Goal: Transaction & Acquisition: Purchase product/service

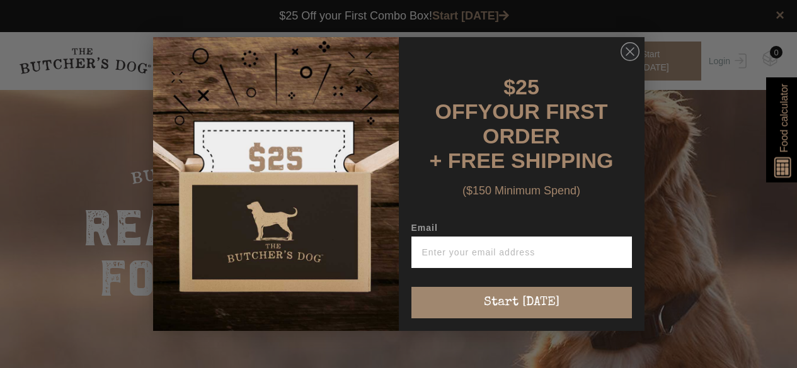
click at [632, 52] on circle "Close dialog" at bounding box center [629, 52] width 18 height 18
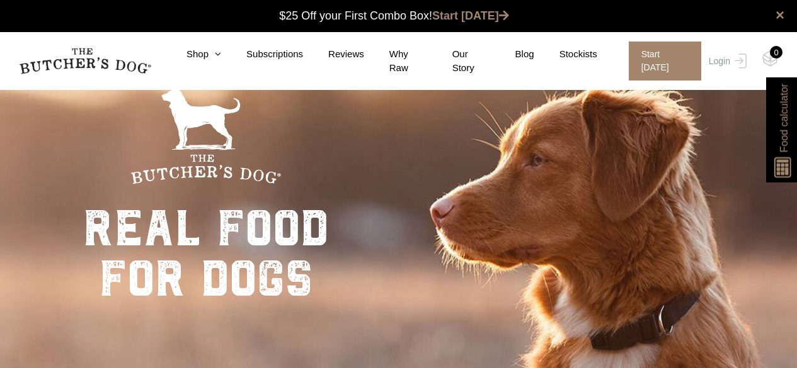
drag, startPoint x: 717, startPoint y: 57, endPoint x: 687, endPoint y: 66, distance: 32.3
click at [717, 57] on link "Login" at bounding box center [725, 61] width 41 height 39
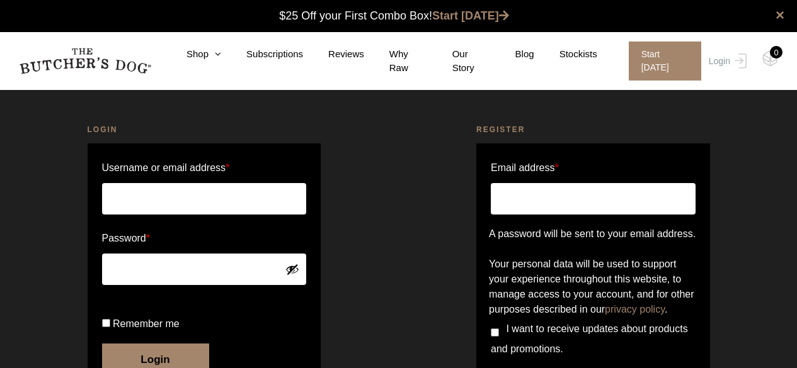
click at [135, 199] on input "Username or email address *" at bounding box center [204, 198] width 205 height 31
type input "Meeganhudy11@gmail.com"
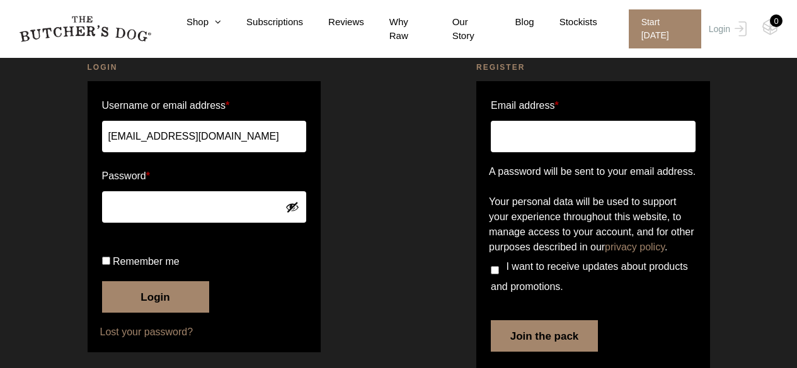
scroll to position [63, 0]
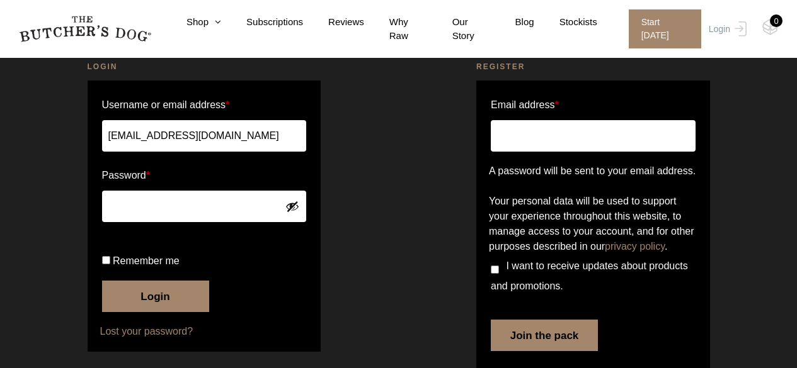
click at [151, 312] on button "Login" at bounding box center [155, 296] width 107 height 31
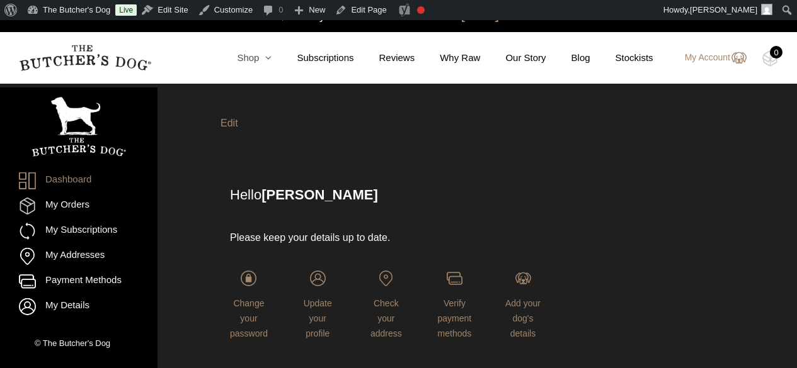
click at [257, 59] on link "Shop" at bounding box center [242, 58] width 60 height 14
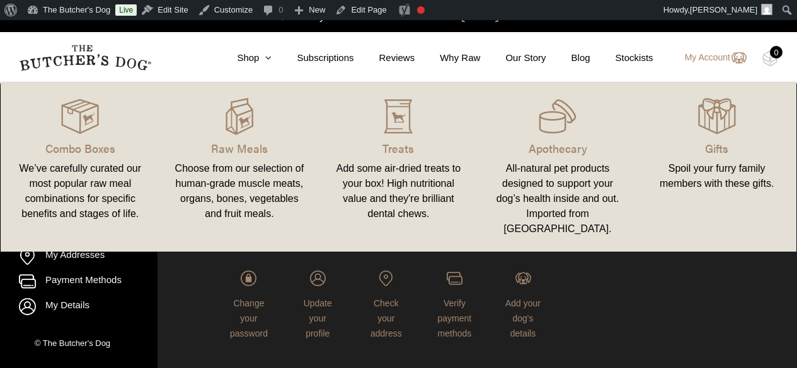
click at [0, 0] on img at bounding box center [0, 0] width 0 height 0
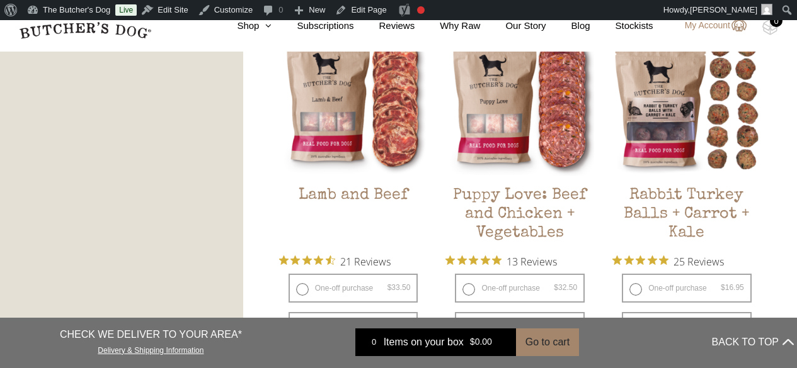
scroll to position [1134, 0]
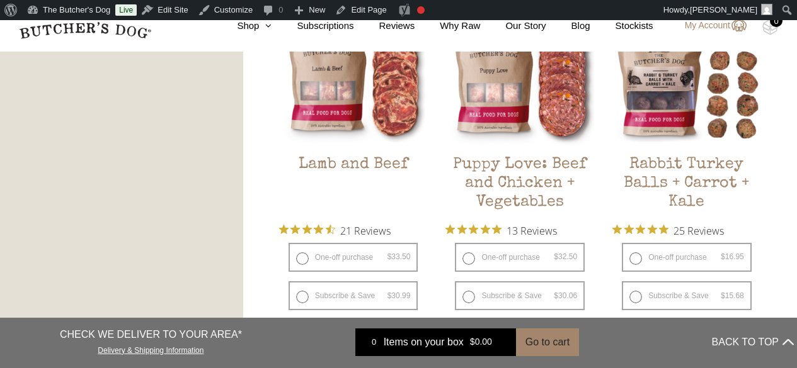
click at [634, 260] on label "One-off purchase $ 16.95 — or subscribe and save 7.5%" at bounding box center [687, 257] width 130 height 29
radio input "true"
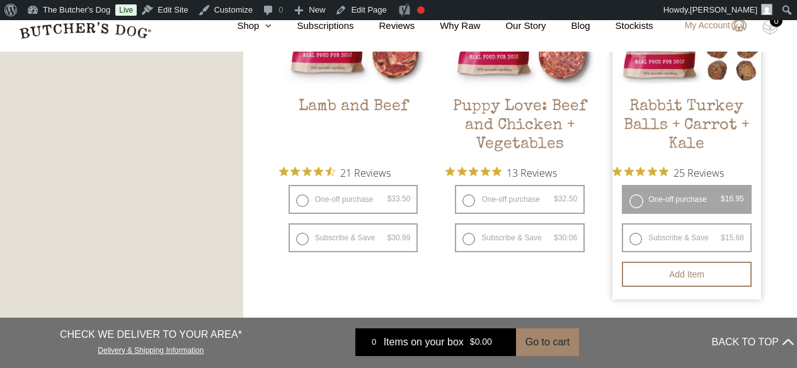
scroll to position [1260, 0]
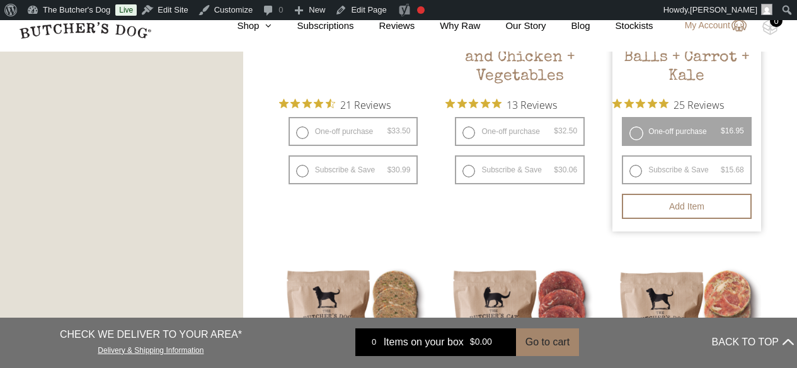
click at [682, 210] on button "Add item" at bounding box center [687, 206] width 130 height 25
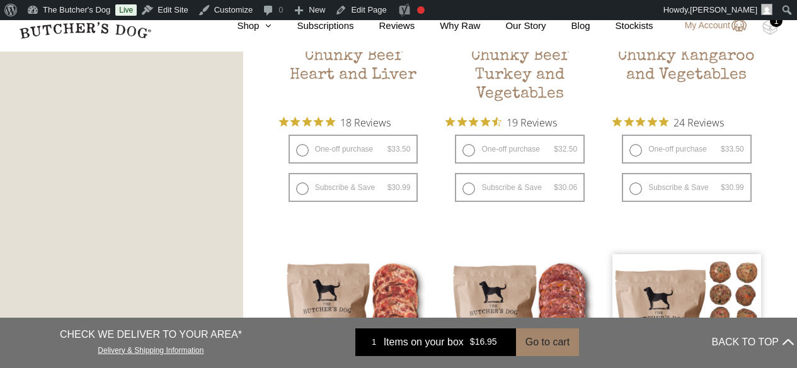
scroll to position [882, 0]
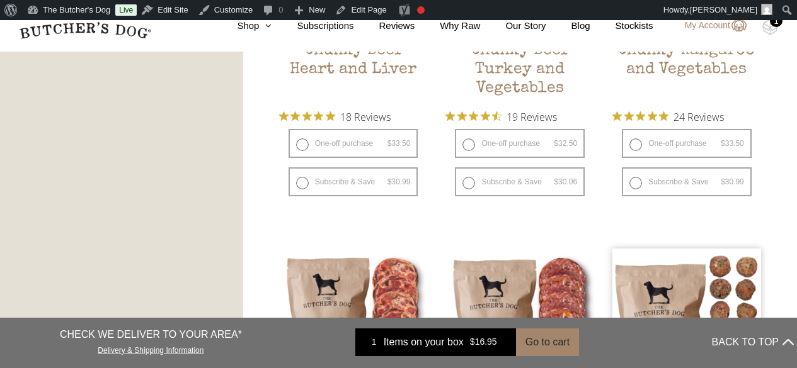
click at [468, 144] on label "One-off purchase $ 32.50 — or subscribe and save 7.5%" at bounding box center [520, 143] width 130 height 29
radio input "true"
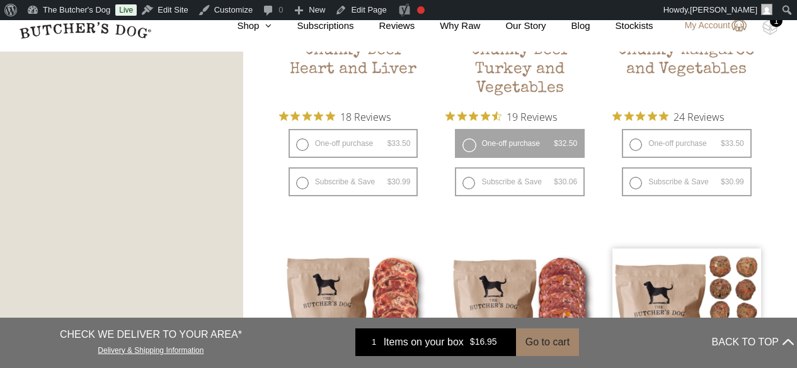
radio input "false"
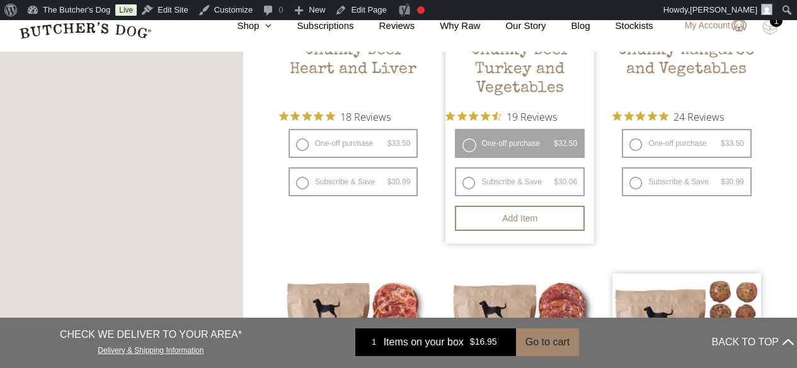
click at [519, 217] on button "Add item" at bounding box center [520, 218] width 130 height 25
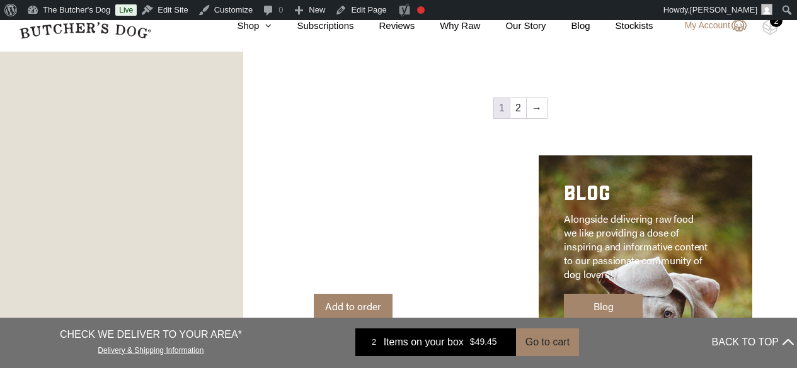
scroll to position [1827, 0]
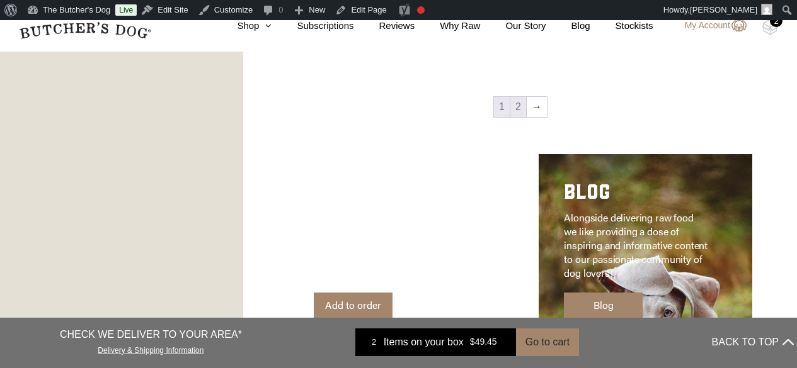
click at [518, 108] on link "2" at bounding box center [518, 107] width 16 height 20
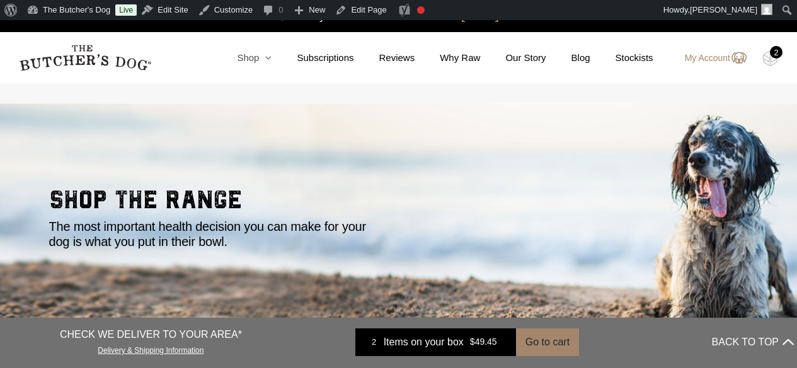
click at [257, 57] on link "Shop" at bounding box center [242, 58] width 60 height 14
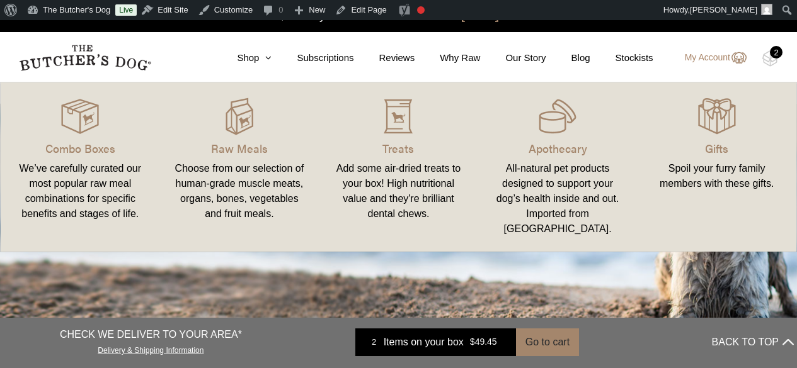
click at [394, 136] on link "Treats Add some air-dried treats to your box! High nutritional value and they'r…" at bounding box center [398, 167] width 159 height 144
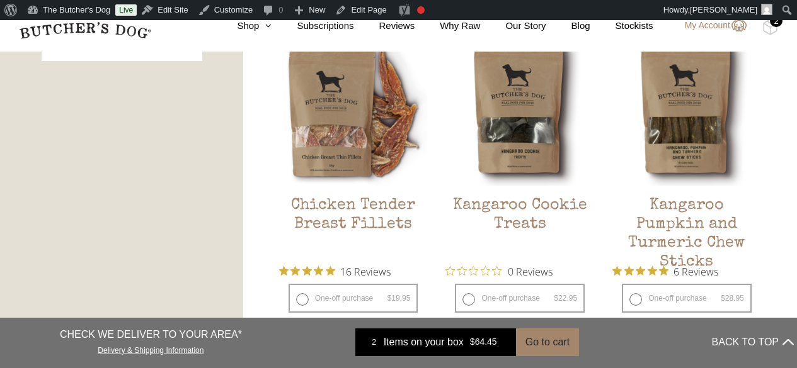
scroll to position [756, 0]
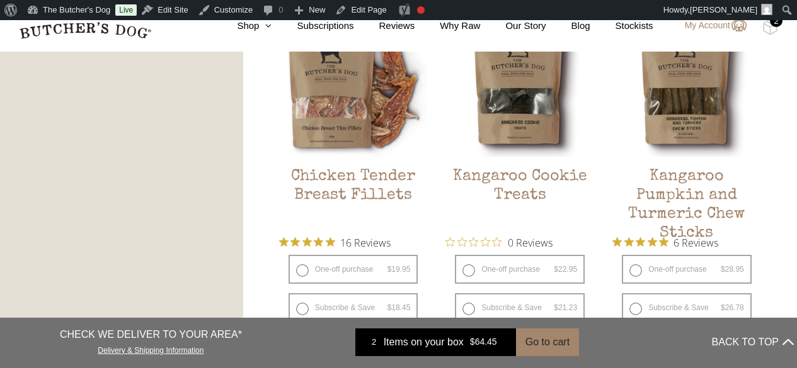
click at [302, 274] on label "One-off purchase $ 19.95 — or subscribe and save 7.5%" at bounding box center [353, 269] width 130 height 29
radio input "true"
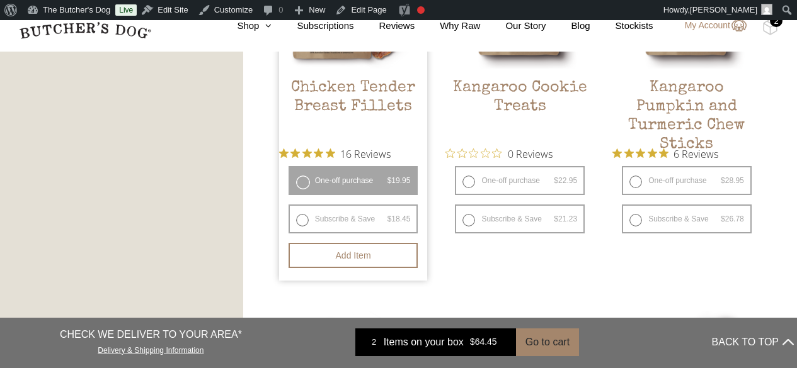
scroll to position [882, 0]
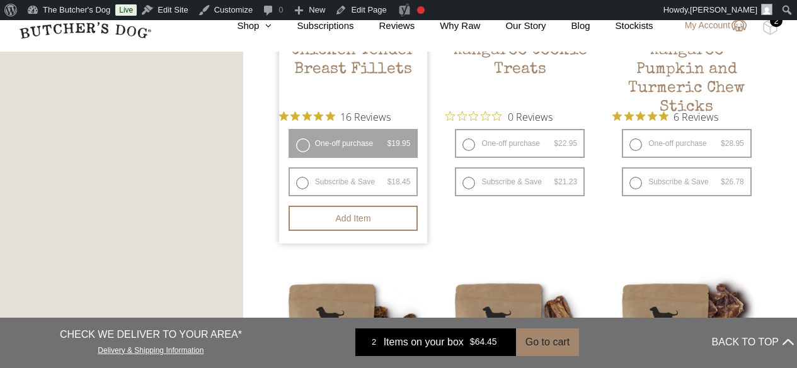
click at [362, 220] on button "Add item" at bounding box center [353, 218] width 130 height 25
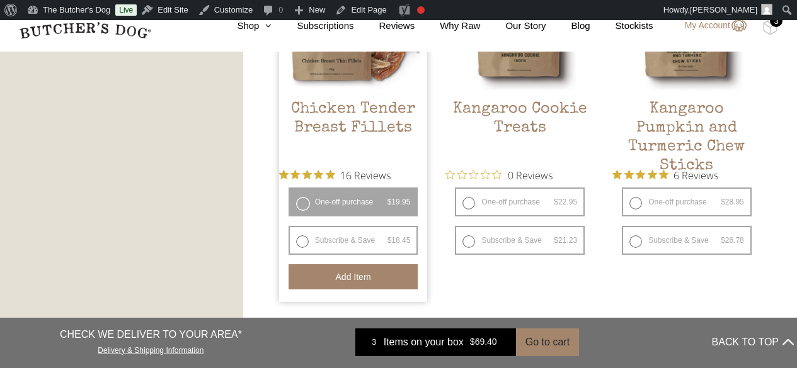
scroll to position [756, 0]
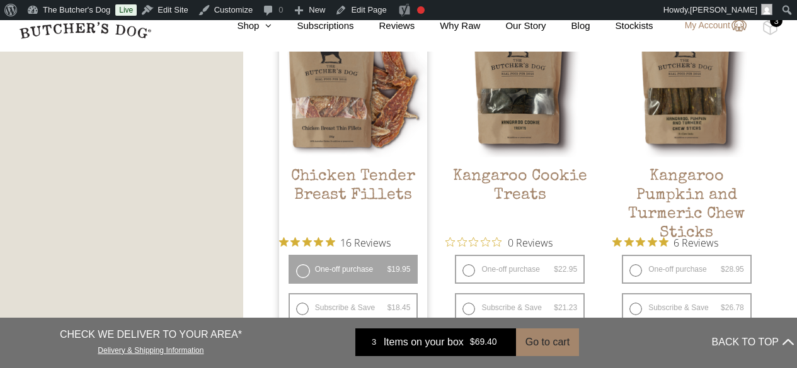
click at [0, 0] on img at bounding box center [0, 0] width 0 height 0
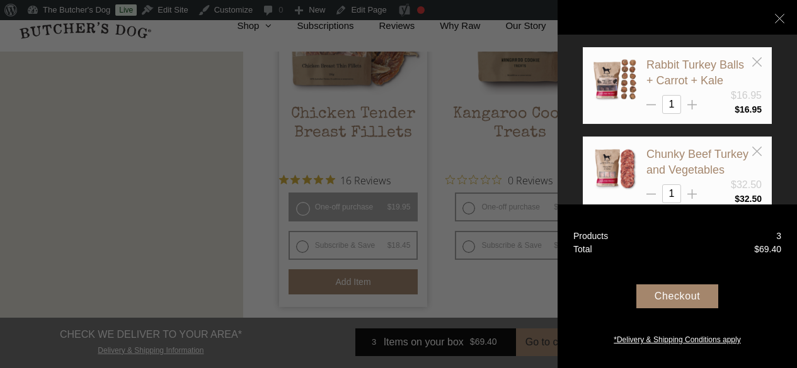
scroll to position [819, 0]
click at [680, 296] on div "Checkout" at bounding box center [677, 297] width 82 height 24
